Goal: Information Seeking & Learning: Understand process/instructions

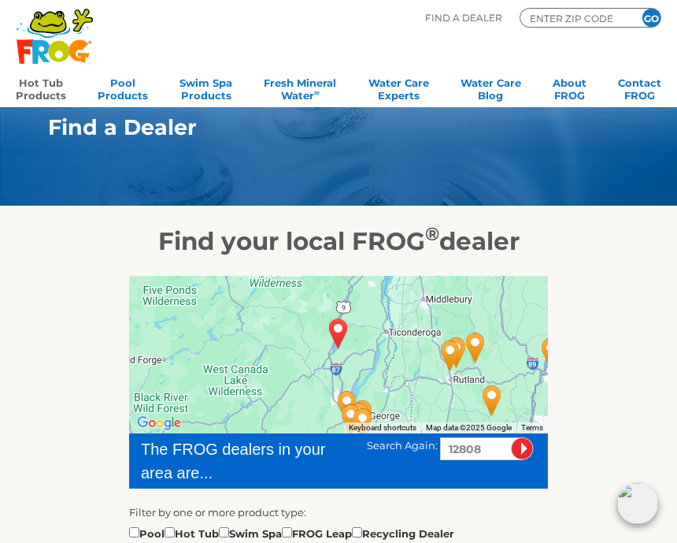
click at [43, 92] on link "Hot Tub Products" at bounding box center [41, 88] width 50 height 32
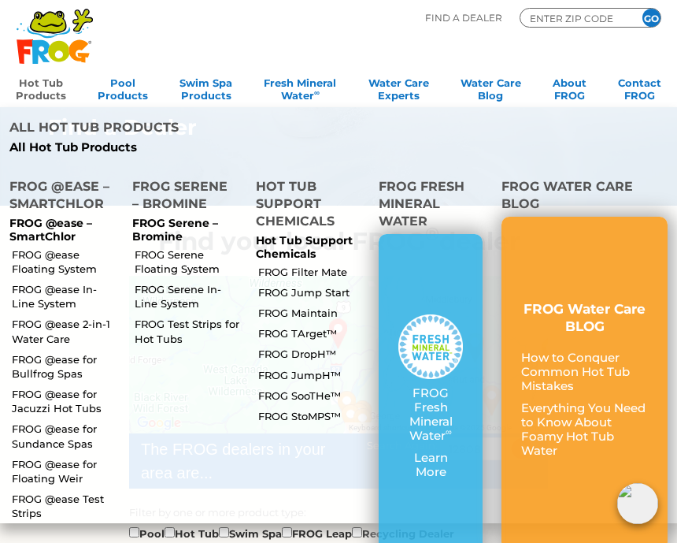
click at [65, 247] on link "FROG @ease Floating System" at bounding box center [65, 261] width 107 height 28
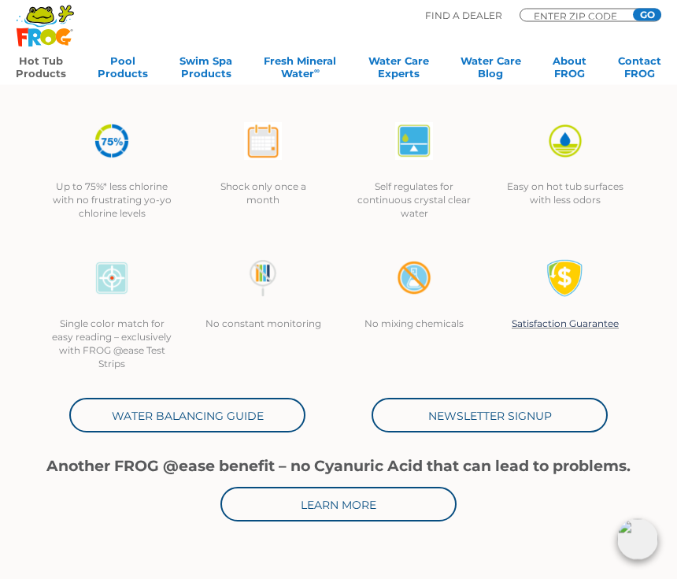
scroll to position [328, 0]
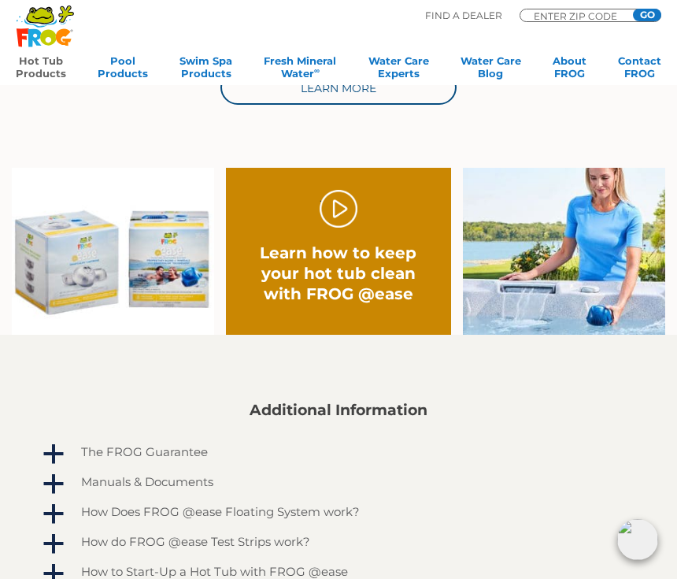
click at [341, 222] on link "." at bounding box center [339, 209] width 38 height 38
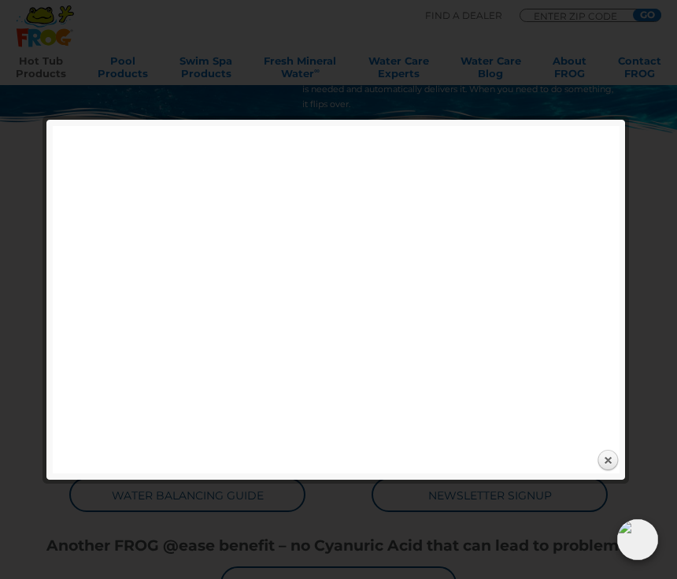
scroll to position [246, 0]
click at [612, 462] on link "Close" at bounding box center [608, 461] width 24 height 24
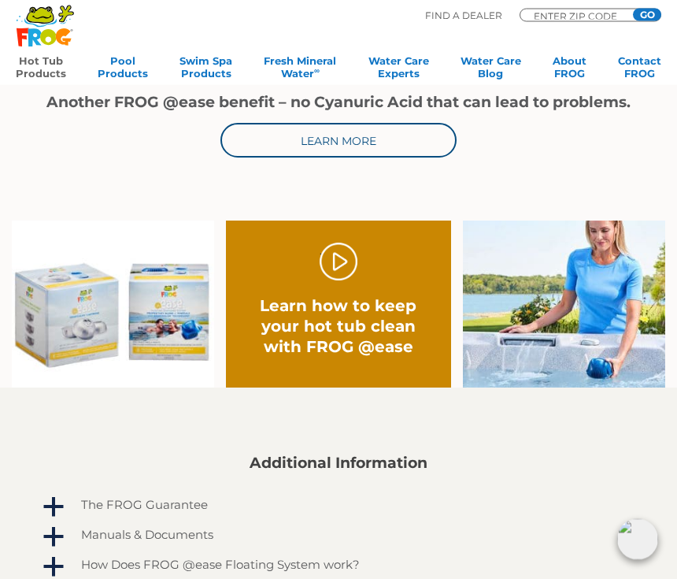
scroll to position [692, 0]
click at [629, 454] on div at bounding box center [338, 434] width 597 height 39
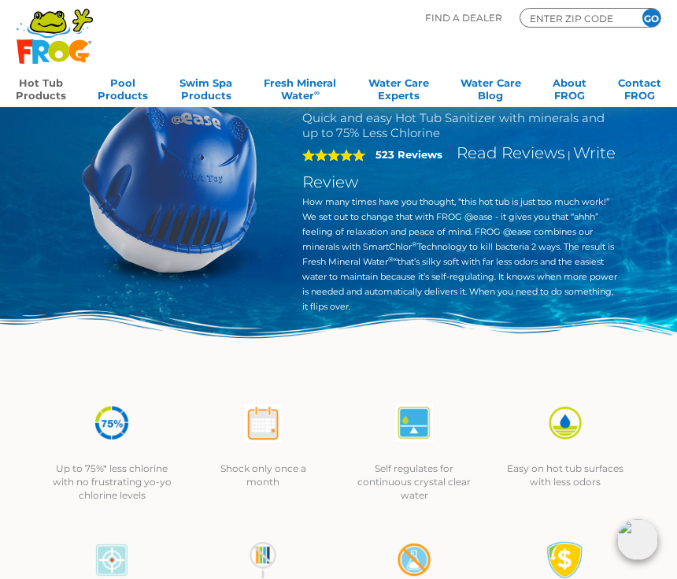
scroll to position [0, 0]
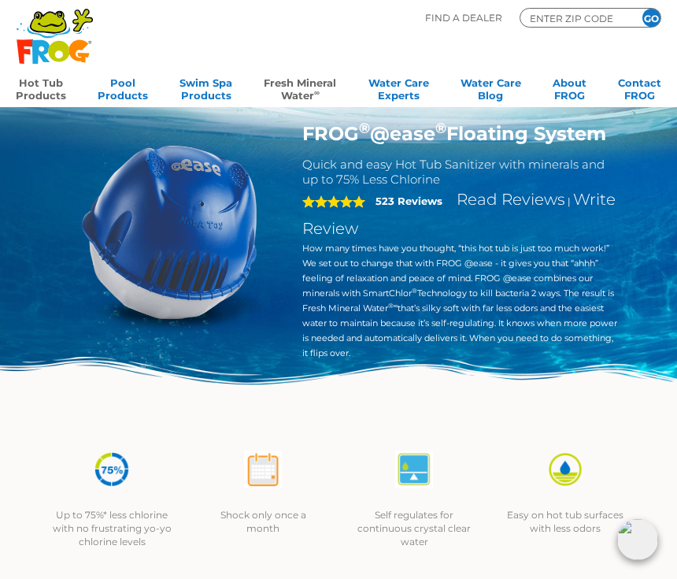
click at [305, 95] on link "Fresh Mineral Water ∞" at bounding box center [300, 88] width 72 height 32
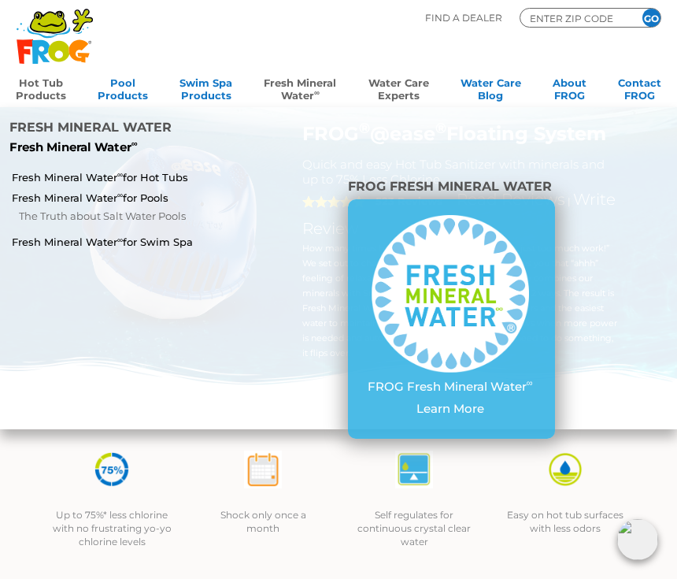
click at [399, 91] on link "Water Care Experts" at bounding box center [399, 88] width 61 height 32
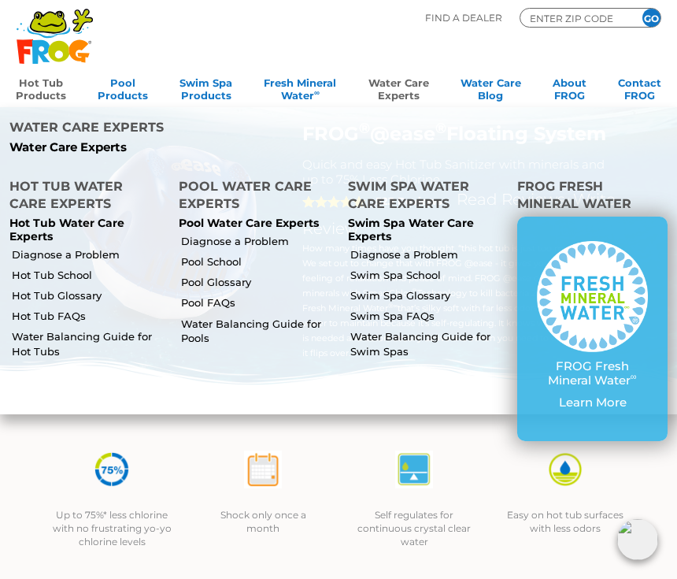
click at [41, 87] on link "Hot Tub Products" at bounding box center [41, 88] width 50 height 32
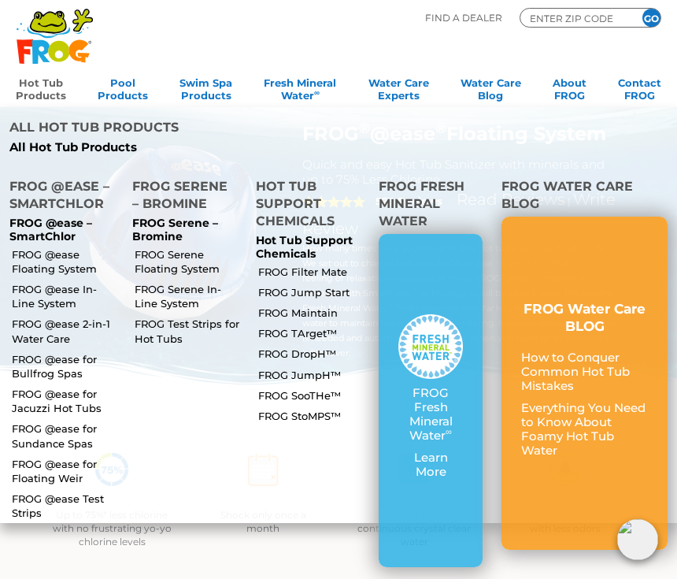
click at [58, 247] on link "FROG @ease Floating System" at bounding box center [65, 261] width 107 height 28
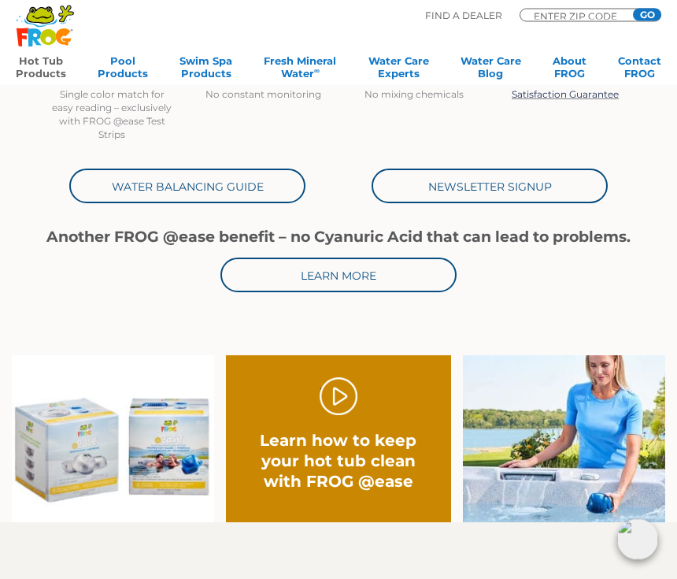
scroll to position [558, 0]
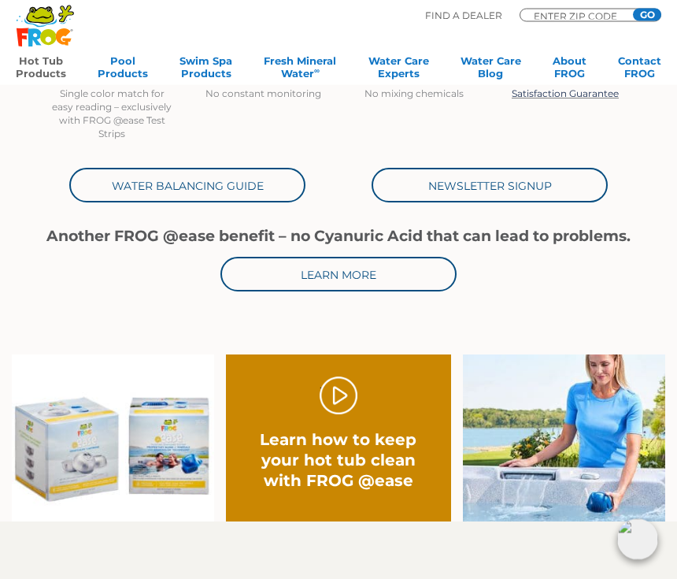
click at [175, 191] on link "Water Balancing Guide" at bounding box center [187, 186] width 236 height 35
